Goal: Information Seeking & Learning: Check status

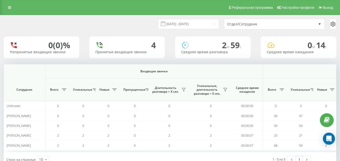
scroll to position [0, 370]
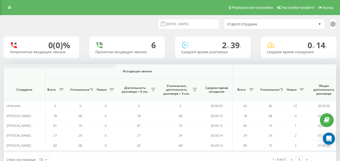
scroll to position [0, 370]
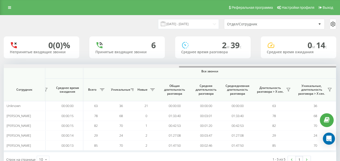
drag, startPoint x: 144, startPoint y: 68, endPoint x: 343, endPoint y: 88, distance: 200.0
click at [340, 88] on html "e-r-a.kz Проекты e-r-a.kz Дашборд Центр обращений Аналитика Ваши отчеты Отчет м…" at bounding box center [170, 80] width 340 height 161
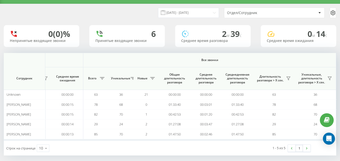
scroll to position [16, 0]
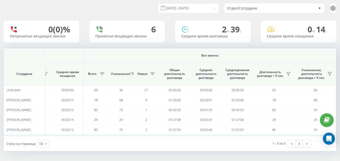
drag, startPoint x: 290, startPoint y: 75, endPoint x: 286, endPoint y: 77, distance: 4.7
click at [290, 76] on icon at bounding box center [288, 74] width 4 height 4
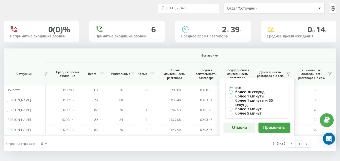
click at [261, 92] on label "более 30 секунд" at bounding box center [257, 92] width 56 height 4
radio input "true"
click at [277, 123] on button "Применить" at bounding box center [274, 128] width 32 height 10
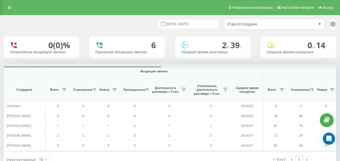
drag, startPoint x: 301, startPoint y: 66, endPoint x: 304, endPoint y: 66, distance: 3.3
click at [302, 66] on div at bounding box center [170, 66] width 332 height 4
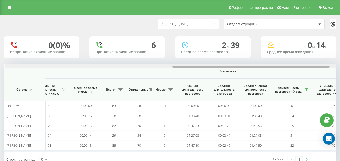
scroll to position [0, 370]
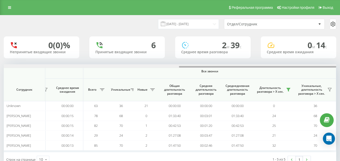
drag, startPoint x: 304, startPoint y: 66, endPoint x: 313, endPoint y: 85, distance: 20.6
click at [338, 67] on div "20.08.2025 - 20.08.2025 Отдел/Сотрудник 0 (0)% Непринятые входящие звонки 6 При…" at bounding box center [170, 96] width 340 height 162
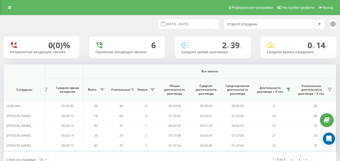
scroll to position [16, 0]
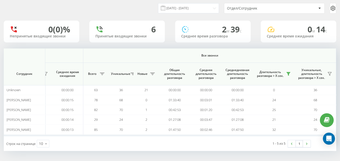
drag, startPoint x: 309, startPoint y: 43, endPoint x: 312, endPoint y: 50, distance: 7.6
click at [310, 43] on div "20.08.2025 - 20.08.2025 Отдел/Сотрудник 0 (0)% Непринятые входящие звонки 6 При…" at bounding box center [170, 75] width 332 height 152
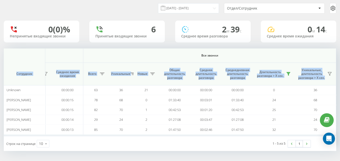
drag, startPoint x: 312, startPoint y: 50, endPoint x: 337, endPoint y: 55, distance: 24.8
click at [340, 52] on html "e-r-a.kz Проекты e-r-a.kz Дашборд Центр обращений Аналитика Ваши отчеты Отчет м…" at bounding box center [170, 64] width 340 height 161
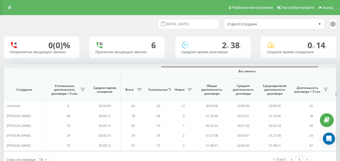
click at [332, 67] on div at bounding box center [170, 66] width 332 height 4
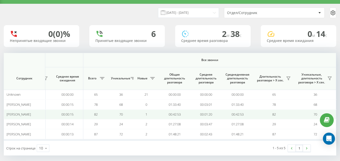
scroll to position [16, 0]
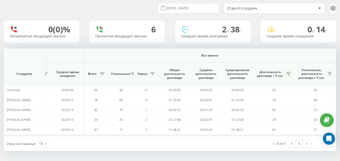
click at [287, 74] on icon at bounding box center [288, 74] width 4 height 4
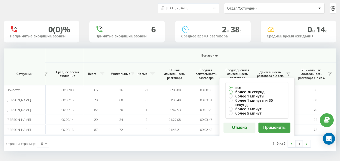
click at [258, 91] on label "более 30 секунд" at bounding box center [257, 92] width 56 height 4
radio input "true"
click at [274, 124] on button "Применить" at bounding box center [274, 128] width 32 height 10
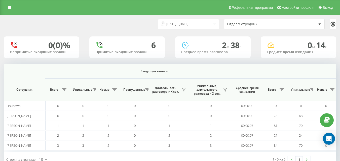
scroll to position [0, 332]
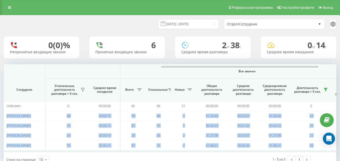
drag, startPoint x: 213, startPoint y: 66, endPoint x: 343, endPoint y: 83, distance: 131.2
click at [340, 83] on html "[DOMAIN_NAME] Проекты [DOMAIN_NAME] Дашборд Центр обращений Аналитика Ваши отче…" at bounding box center [170, 80] width 340 height 161
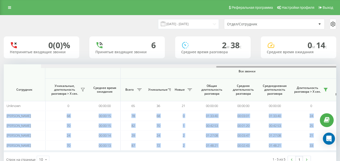
click at [327, 68] on div at bounding box center [207, 66] width 332 height 4
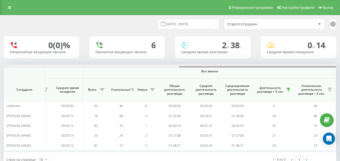
click at [327, 68] on div at bounding box center [257, 67] width 157 height 2
